Goal: Information Seeking & Learning: Understand process/instructions

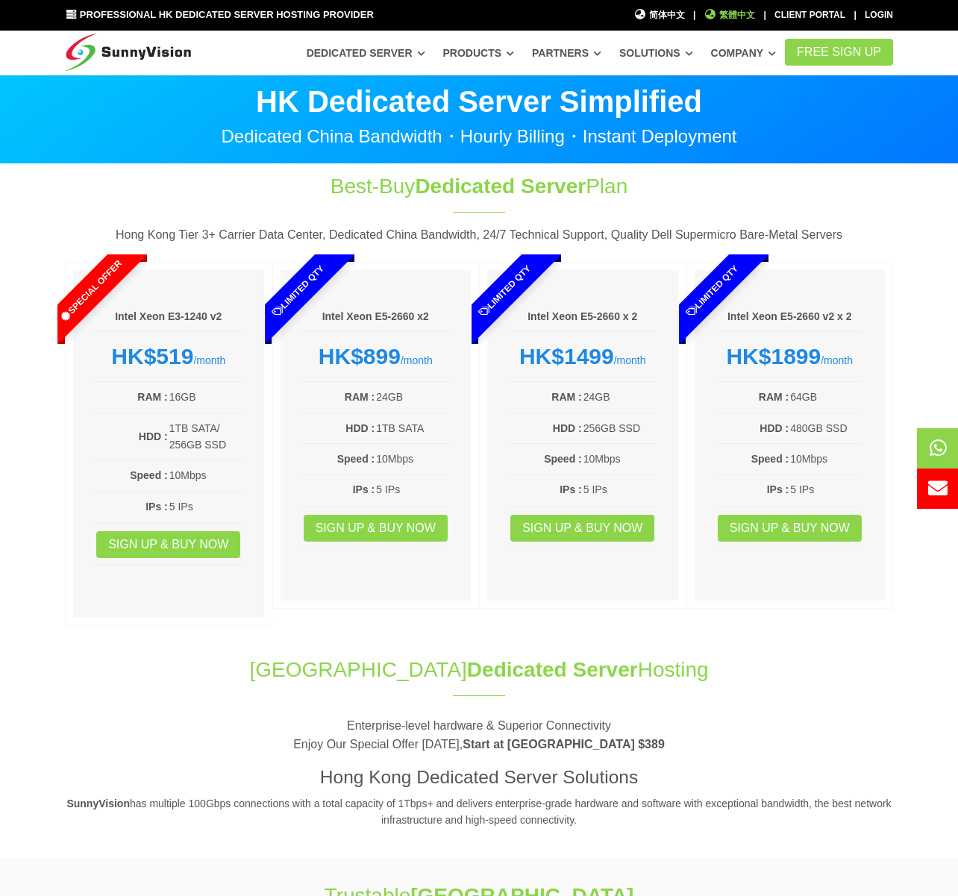
click at [734, 17] on span "繁體中文" at bounding box center [729, 15] width 51 height 14
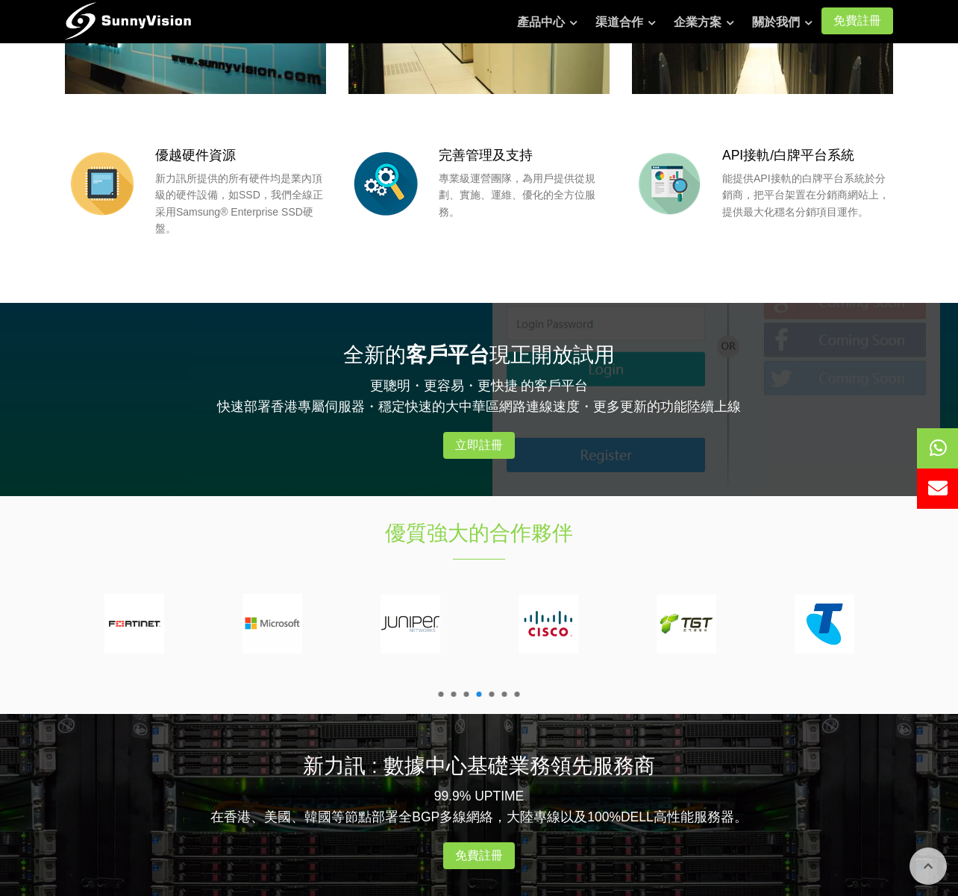
scroll to position [1593, 0]
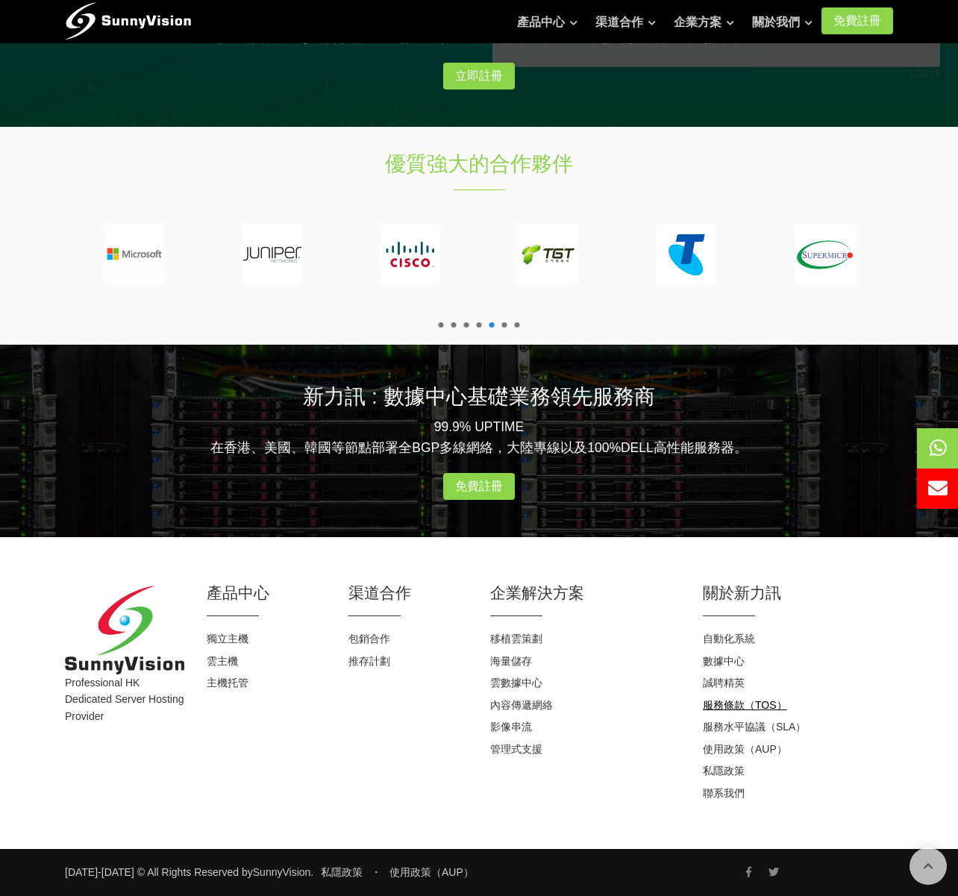
click at [734, 701] on link "服務條款（TOS）" at bounding box center [745, 705] width 84 height 12
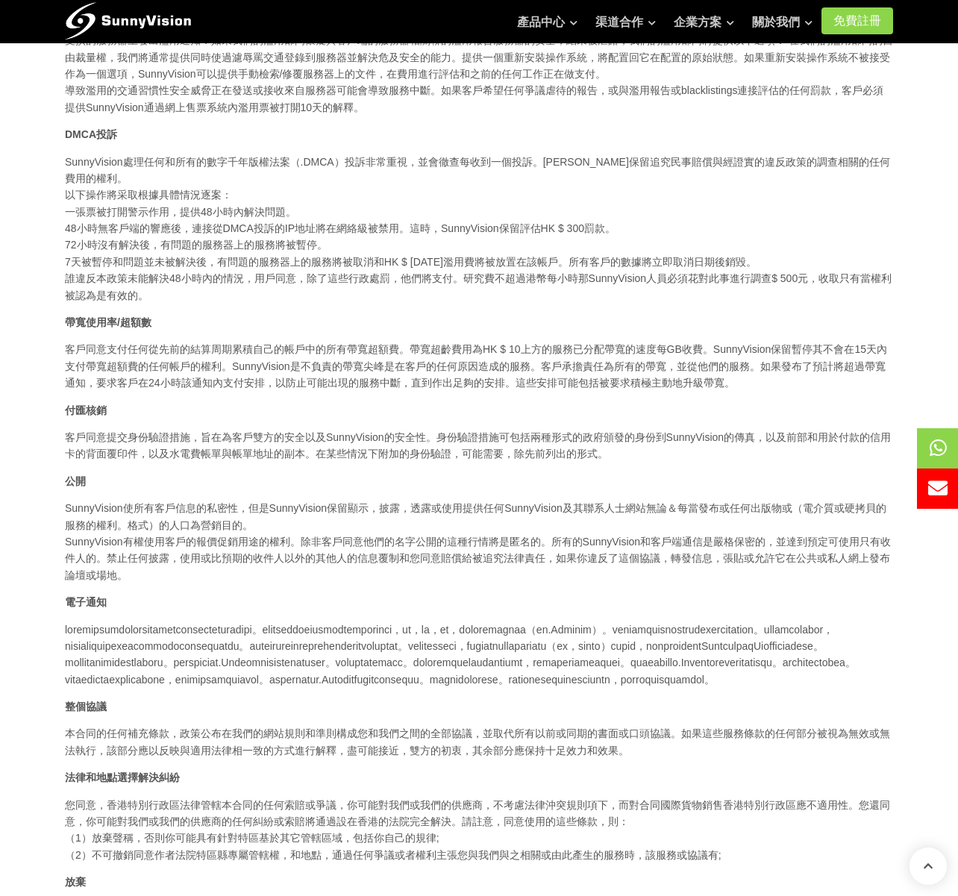
scroll to position [1567, 0]
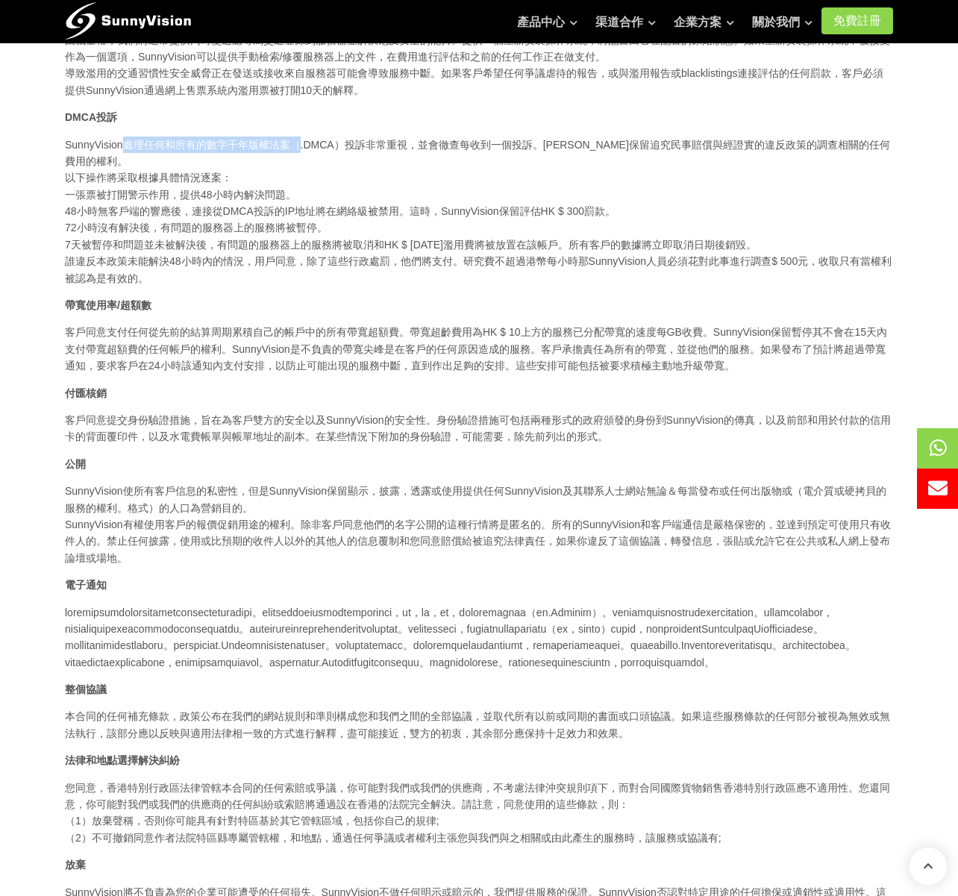
drag, startPoint x: 126, startPoint y: 213, endPoint x: 297, endPoint y: 213, distance: 170.9
click at [297, 213] on p "SunnyVision處理任何和所有的數字千年版權法案（.DMCA）投訴非常重視，並會徹查每收到一個投訴。SunnyVision保留追究民事賠償與經證實的違反…" at bounding box center [479, 212] width 828 height 151
click at [247, 226] on p "SunnyVision處理任何和所有的數字千年版權法案（.DMCA）投訴非常重視，並會徹查每收到一個投訴。SunnyVision保留追究民事賠償與經證實的違反…" at bounding box center [479, 212] width 828 height 151
drag, startPoint x: 133, startPoint y: 211, endPoint x: 316, endPoint y: 216, distance: 183.7
click at [316, 216] on p "SunnyVision處理任何和所有的數字千年版權法案（.DMCA）投訴非常重視，並會徹查每收到一個投訴。SunnyVision保留追究民事賠償與經證實的違反…" at bounding box center [479, 212] width 828 height 151
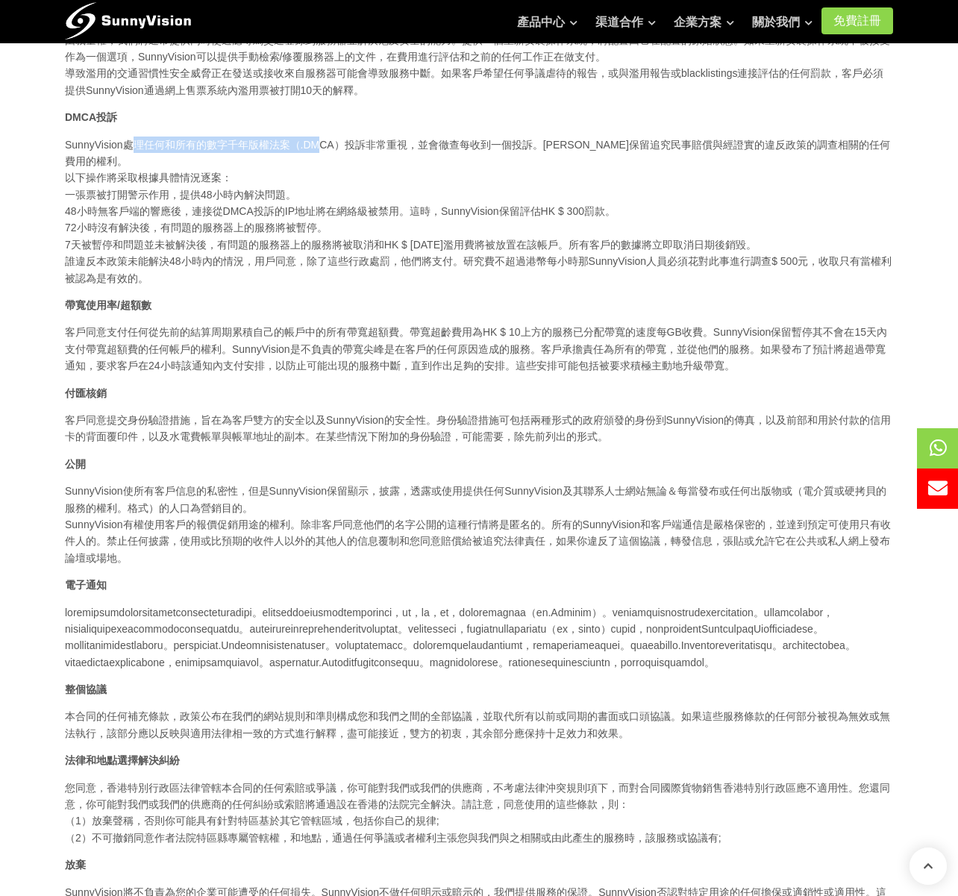
click at [243, 217] on p "SunnyVision處理任何和所有的數字千年版權法案（.DMCA）投訴非常重視，並會徹查每收到一個投訴。SunnyVision保留追究民事賠償與經證實的違反…" at bounding box center [479, 212] width 828 height 151
drag, startPoint x: 234, startPoint y: 213, endPoint x: 528, endPoint y: 217, distance: 293.3
click at [528, 217] on p "SunnyVision處理任何和所有的數字千年版權法案（.DMCA）投訴非常重視，並會徹查每收到一個投訴。SunnyVision保留追究民事賠償與經證實的違反…" at bounding box center [479, 212] width 828 height 151
click at [436, 227] on p "SunnyVision處理任何和所有的數字千年版權法案（.DMCA）投訴非常重視，並會徹查每收到一個投訴。SunnyVision保留追究民事賠償與經證實的違反…" at bounding box center [479, 212] width 828 height 151
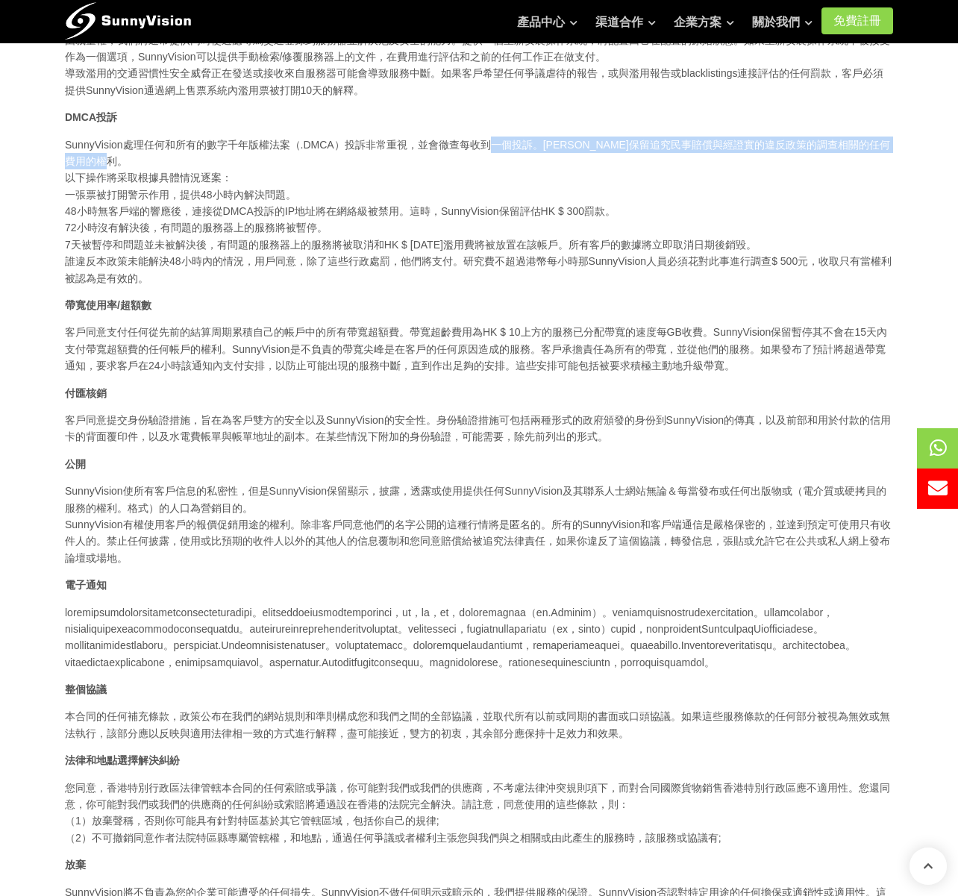
drag, startPoint x: 495, startPoint y: 211, endPoint x: 802, endPoint y: 229, distance: 308.0
click at [802, 229] on p "SunnyVision處理任何和所有的數字千年版權法案（.DMCA）投訴非常重視，並會徹查每收到一個投訴。SunnyVision保留追究民事賠償與經證實的違反…" at bounding box center [479, 212] width 828 height 151
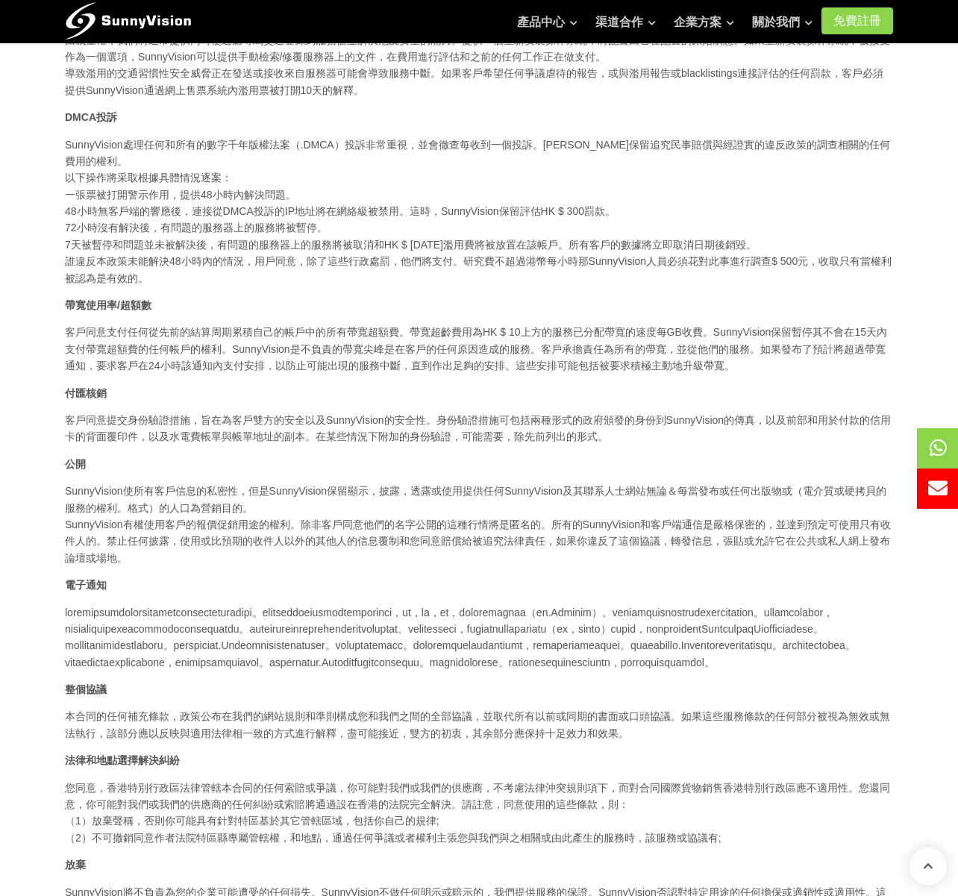
click at [681, 237] on p "SunnyVision處理任何和所有的數字千年版權法案（.DMCA）投訴非常重視，並會徹查每收到一個投訴。SunnyVision保留追究民事賠償與經證實的違反…" at bounding box center [479, 212] width 828 height 151
drag, startPoint x: 72, startPoint y: 308, endPoint x: 753, endPoint y: 311, distance: 680.6
click at [753, 287] on p "SunnyVision處理任何和所有的數字千年版權法案（.DMCA）投訴非常重視，並會徹查每收到一個投訴。SunnyVision保留追究民事賠償與經證實的違反…" at bounding box center [479, 212] width 828 height 151
click at [101, 216] on p "SunnyVision處理任何和所有的數字千年版權法案（.DMCA）投訴非常重視，並會徹查每收到一個投訴。SunnyVision保留追究民事賠償與經證實的違反…" at bounding box center [479, 212] width 828 height 151
drag, startPoint x: 66, startPoint y: 327, endPoint x: 423, endPoint y: 337, distance: 357.6
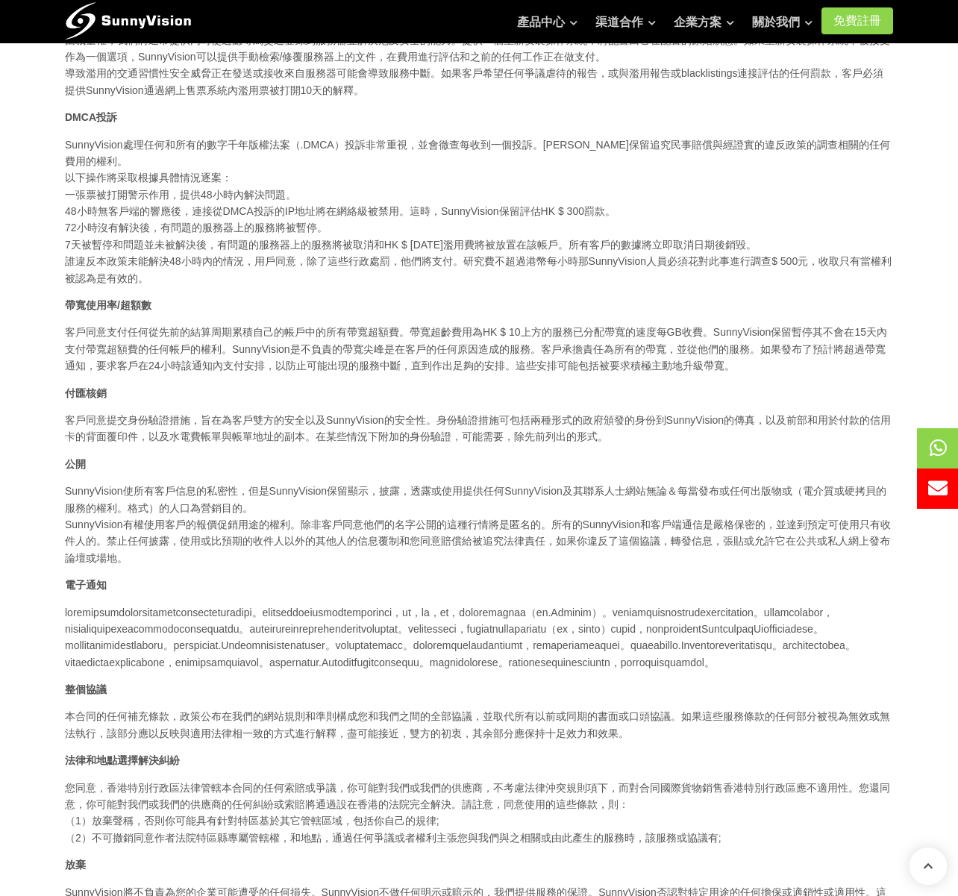
click at [478, 287] on p "SunnyVision處理任何和所有的數字千年版權法案（.DMCA）投訴非常重視，並會徹查每收到一個投訴。SunnyVision保留追究民事賠償與經證實的違反…" at bounding box center [479, 212] width 828 height 151
click at [411, 287] on p "SunnyVision處理任何和所有的數字千年版權法案（.DMCA）投訴非常重視，並會徹查每收到一個投訴。SunnyVision保留追究民事賠償與經證實的違反…" at bounding box center [479, 212] width 828 height 151
drag, startPoint x: 83, startPoint y: 395, endPoint x: 376, endPoint y: 402, distance: 293.4
click at [376, 374] on p "客戶同意支付任何從先前的結算周期累積自己的帳戶中的所有帶寬超額費。帶寬超齡費用為HK $ 10上方的服務已分配帶寬的速度每GB收費。SunnyVision保留…" at bounding box center [479, 349] width 828 height 50
click at [334, 356] on div "請閱讀並因為他們是為了保護我們的客戶的整體最佳利益了解我們的政策。SunnyVision的一般政策是作為接入全球互聯網的中立供應商。 SunnyVision保…" at bounding box center [479, 321] width 851 height 3281
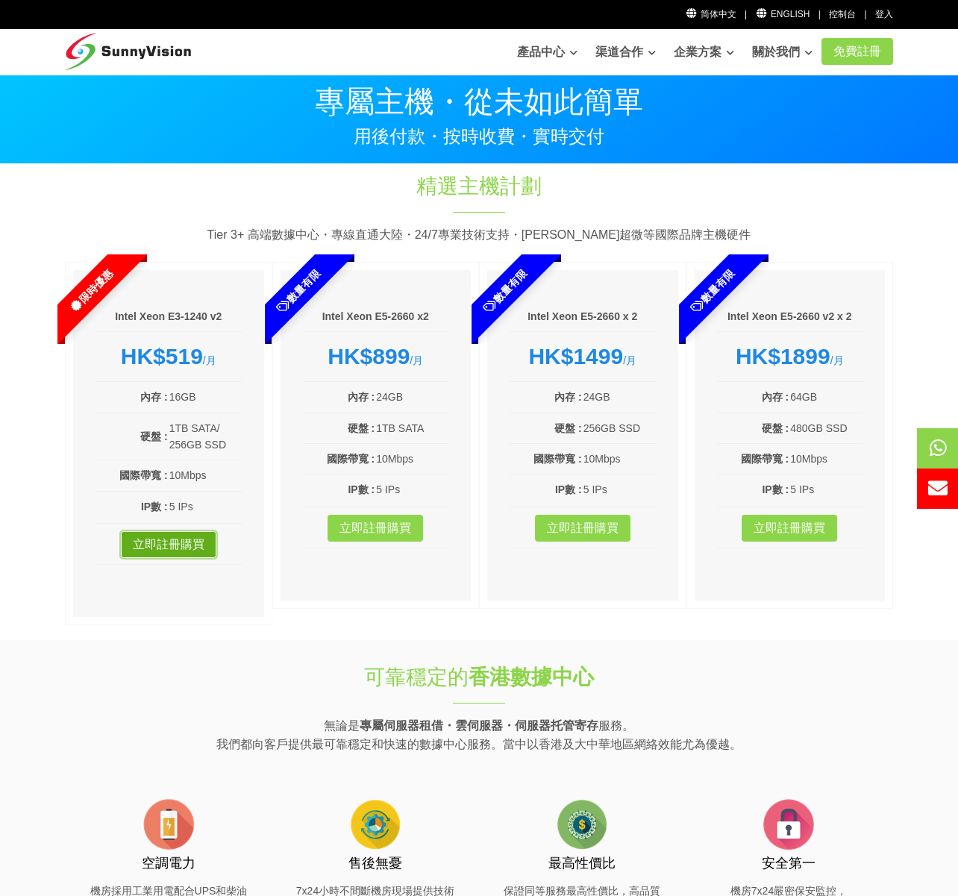
click at [169, 543] on link "立即註冊購買" at bounding box center [169, 544] width 96 height 27
